Goal: Information Seeking & Learning: Find specific fact

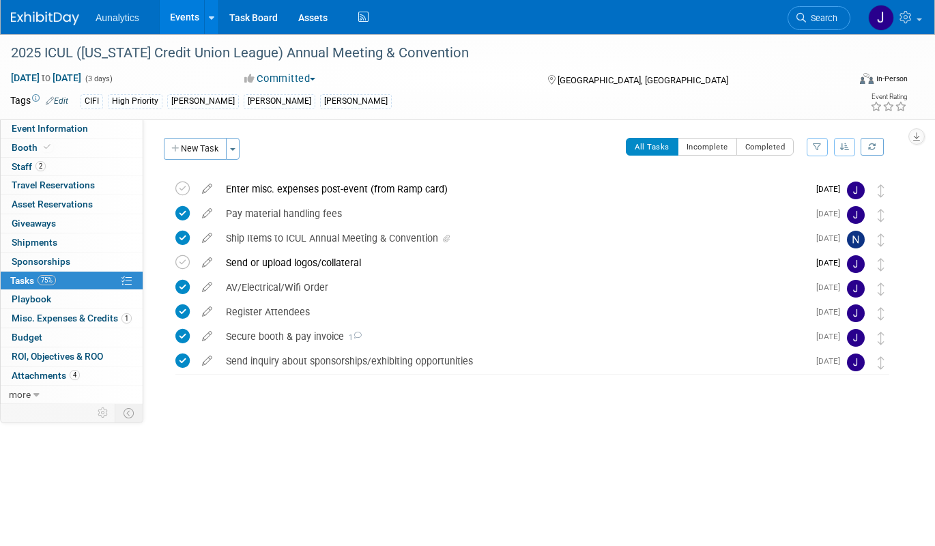
click at [199, 11] on link "Events" at bounding box center [185, 17] width 50 height 34
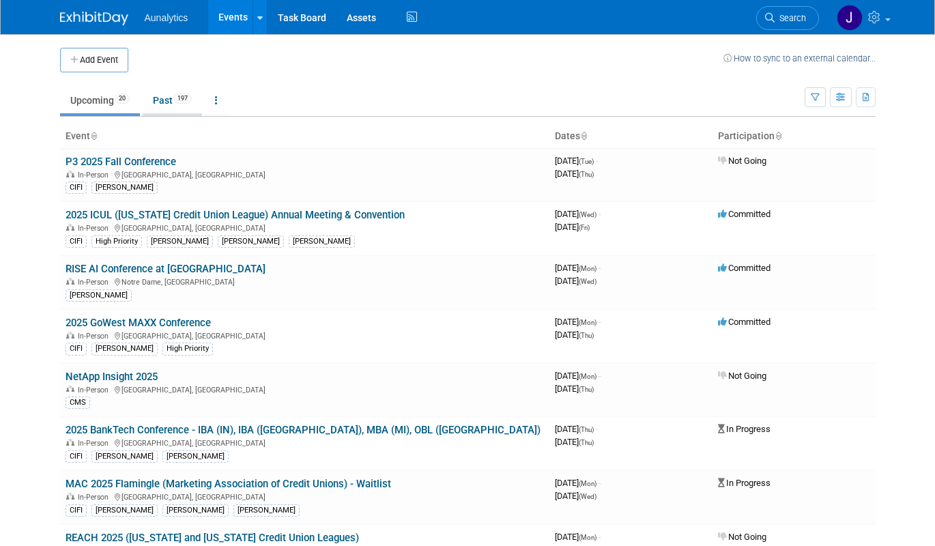
click at [188, 99] on span "197" at bounding box center [182, 98] width 18 height 10
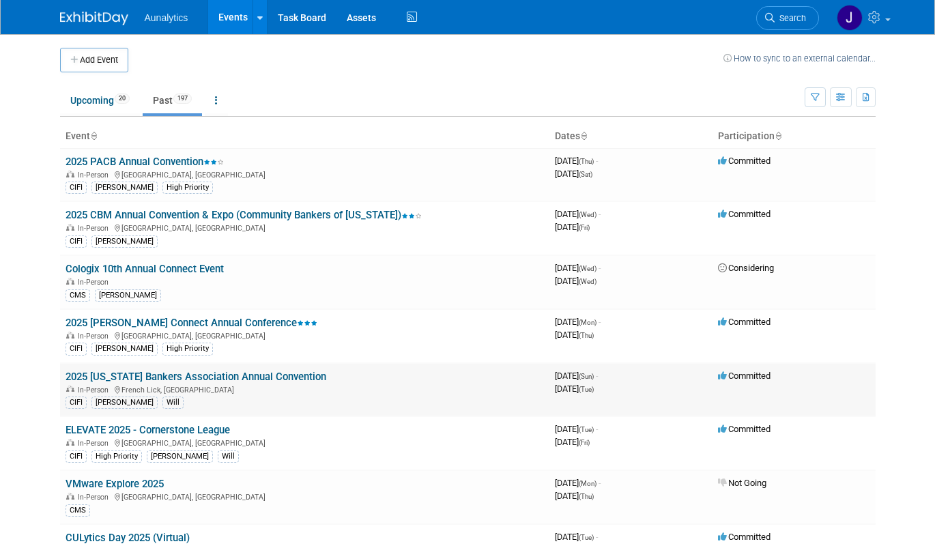
click at [181, 378] on link "2025 Indiana Bankers Association Annual Convention" at bounding box center [195, 376] width 261 height 12
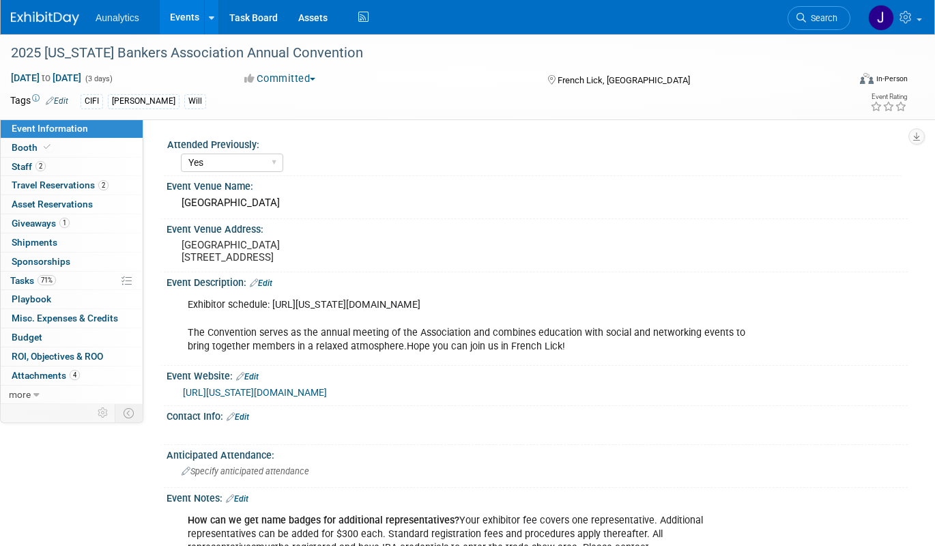
select select "Yes"
select select "CIFI Sales"
select select "Financial"
select select "Bank"
select select "State"
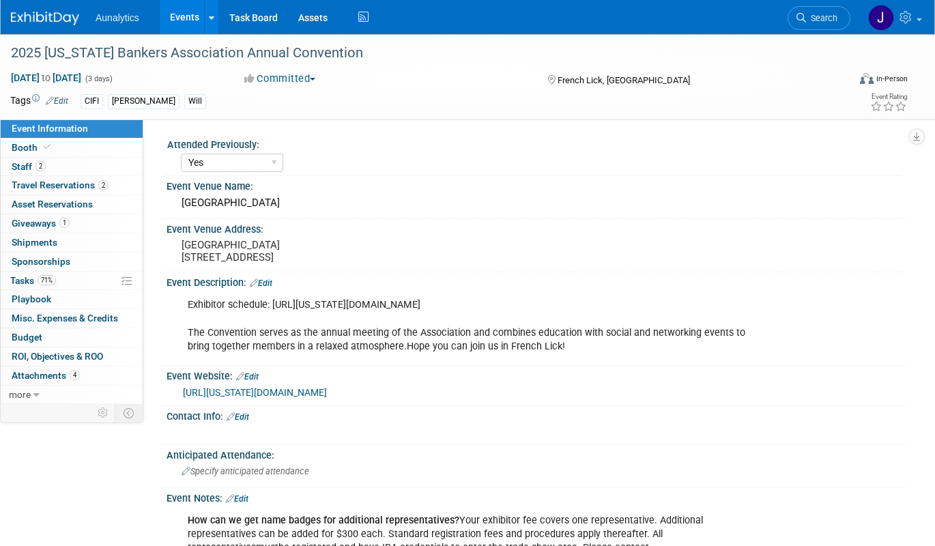
drag, startPoint x: 272, startPoint y: 316, endPoint x: 559, endPoint y: 319, distance: 286.6
click at [559, 319] on div "Exhibitor schedule: https://indiana.bank/conventionVendorOps#exhibitschedule Th…" at bounding box center [470, 325] width 585 height 68
copy div "https://indiana.bank/conventionVendorOps#exhibitschedule"
